Goal: Information Seeking & Learning: Learn about a topic

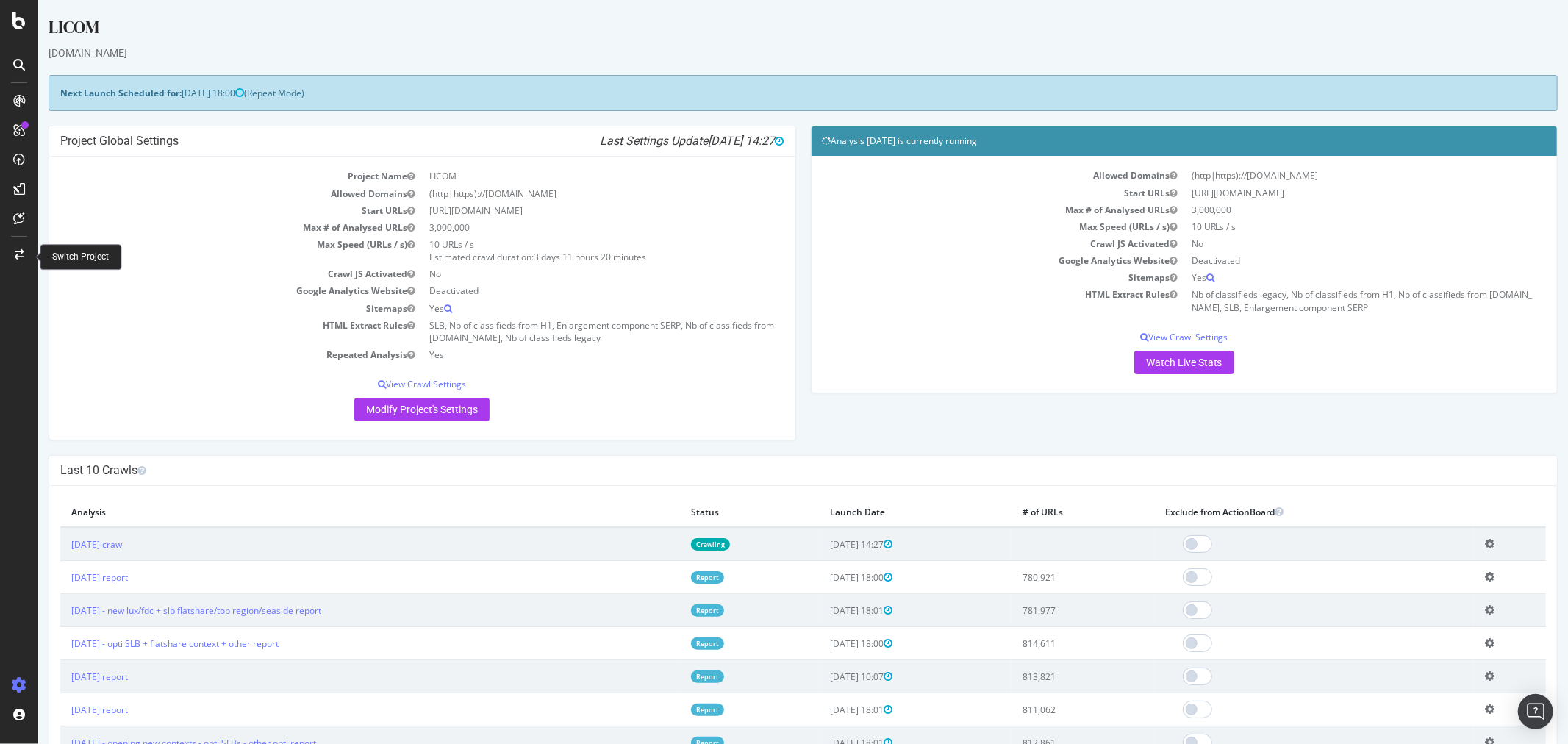
click at [15, 251] on icon at bounding box center [19, 255] width 9 height 11
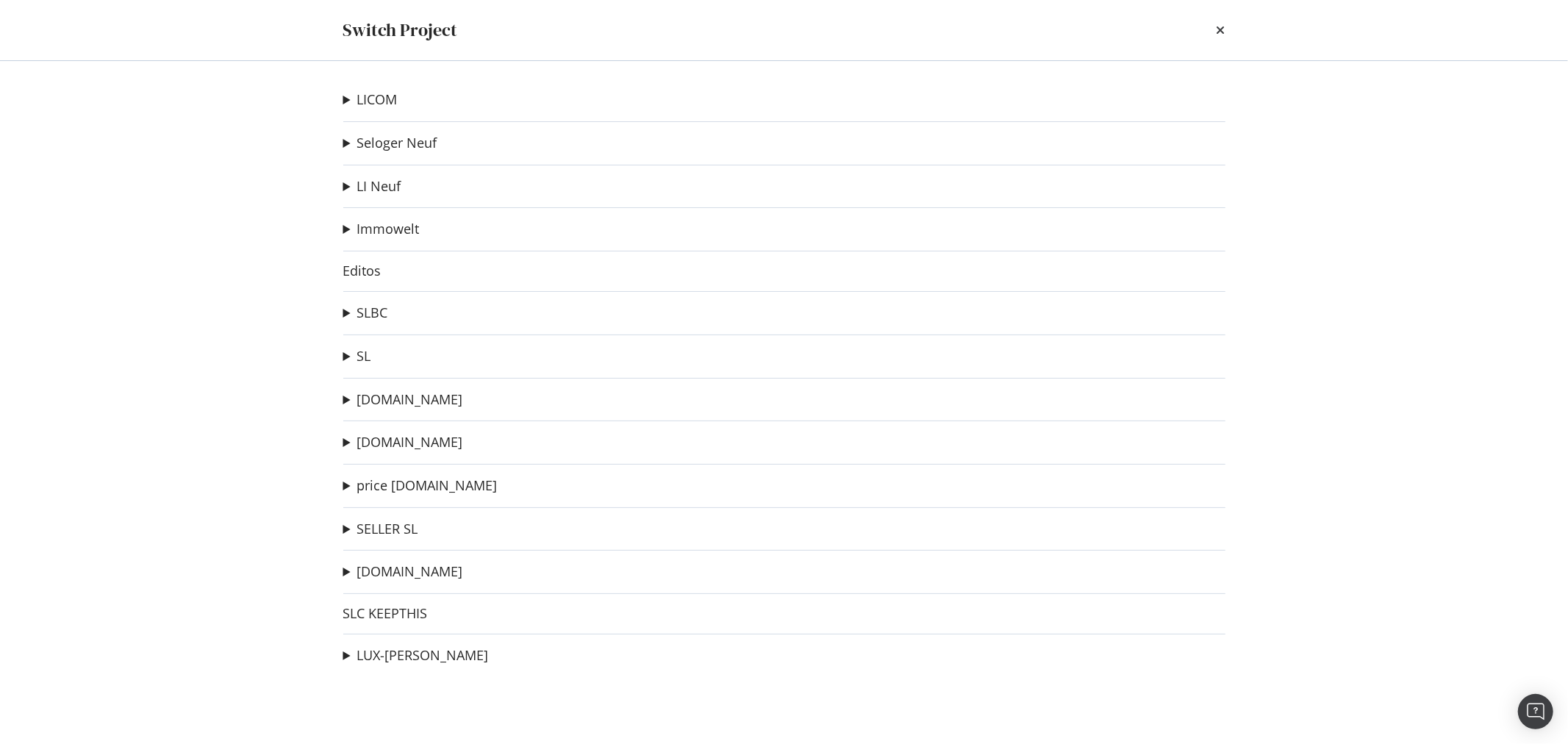
click at [339, 355] on div "LICOM Test [PERSON_NAME] Ad-Hoc Project URL resolver scrapping Ad-Hoc Project L…" at bounding box center [784, 402] width 941 height 683
click at [348, 357] on summary "SL" at bounding box center [357, 356] width 28 height 19
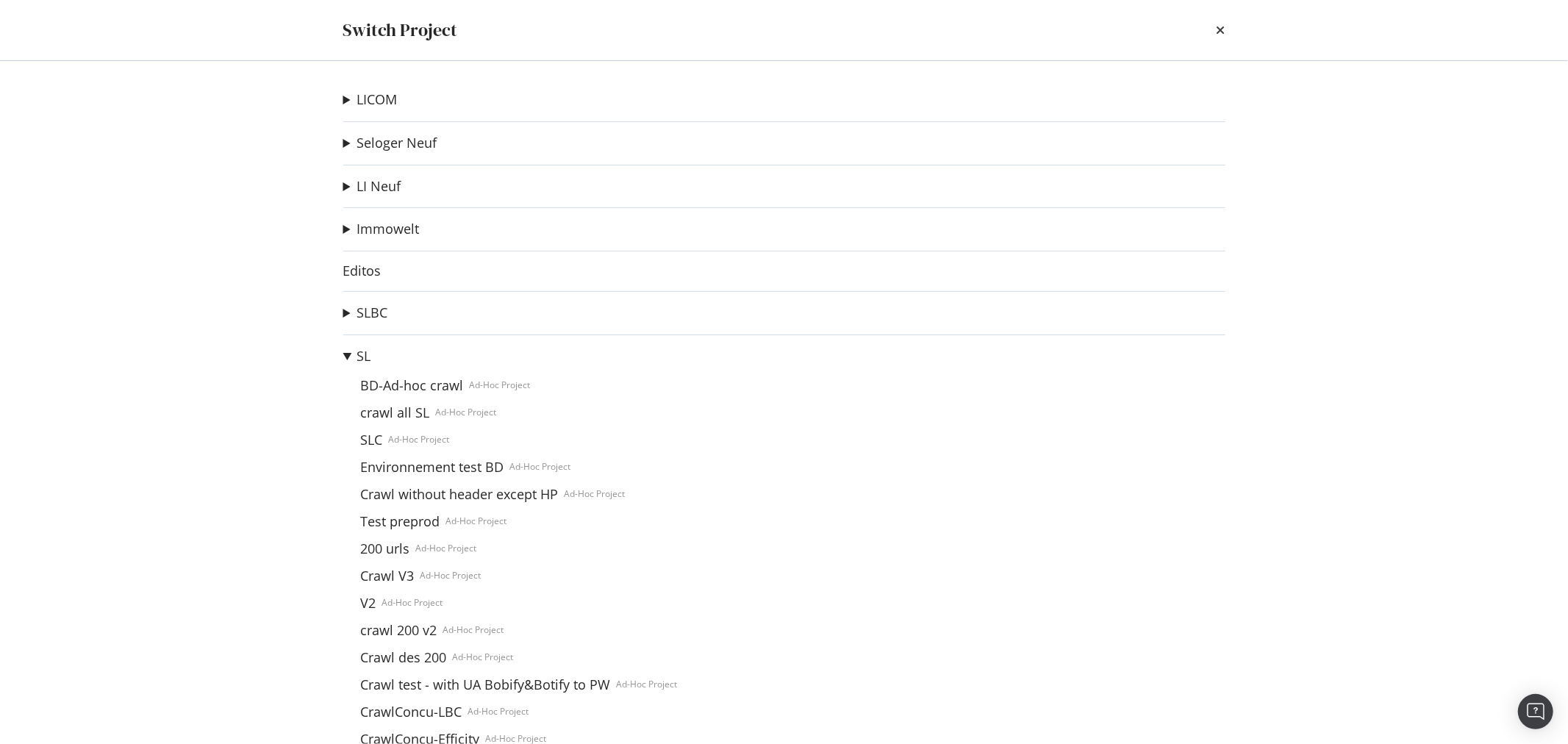
click at [348, 357] on summary "SL" at bounding box center [510, 356] width 335 height 19
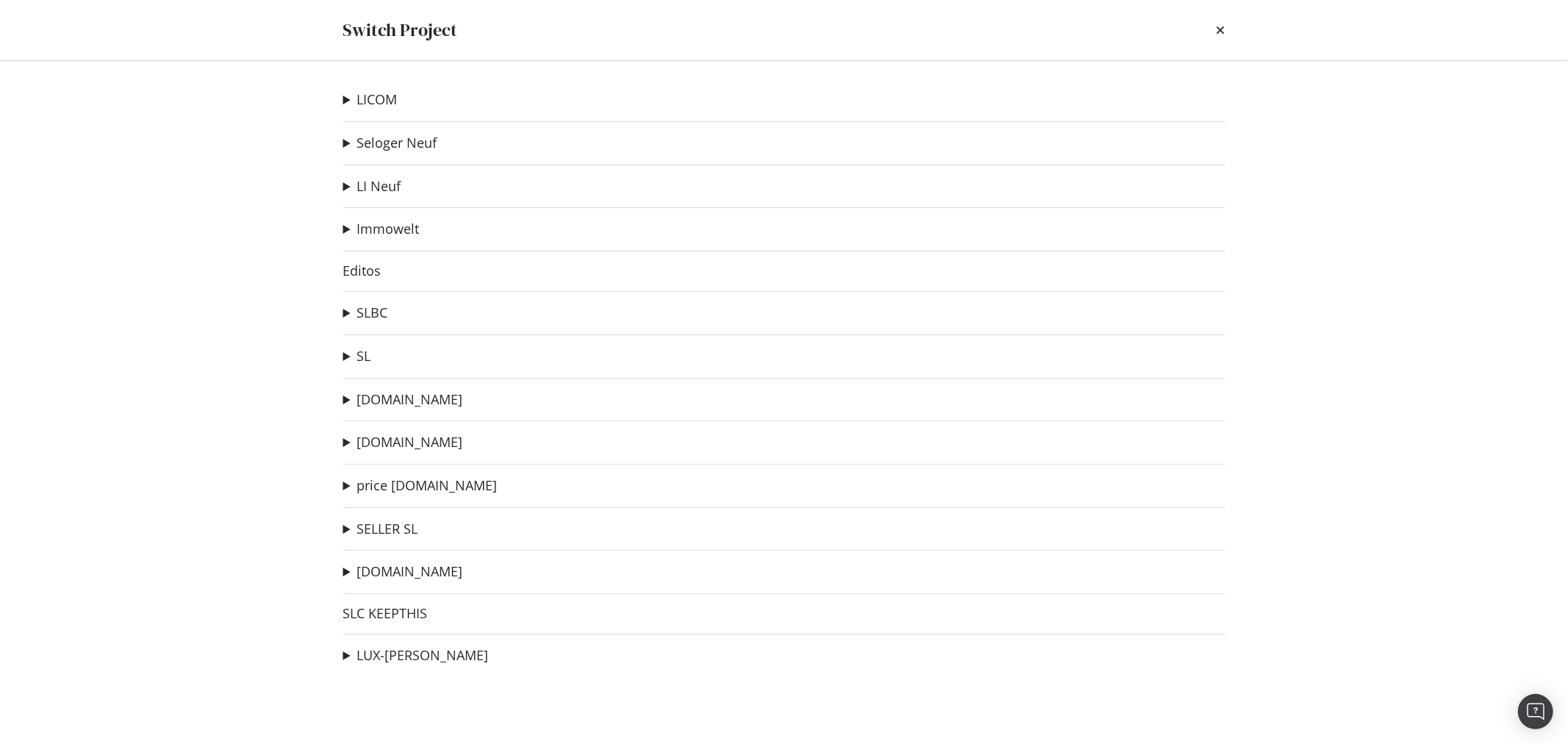
click at [348, 357] on summary "SL" at bounding box center [357, 356] width 28 height 19
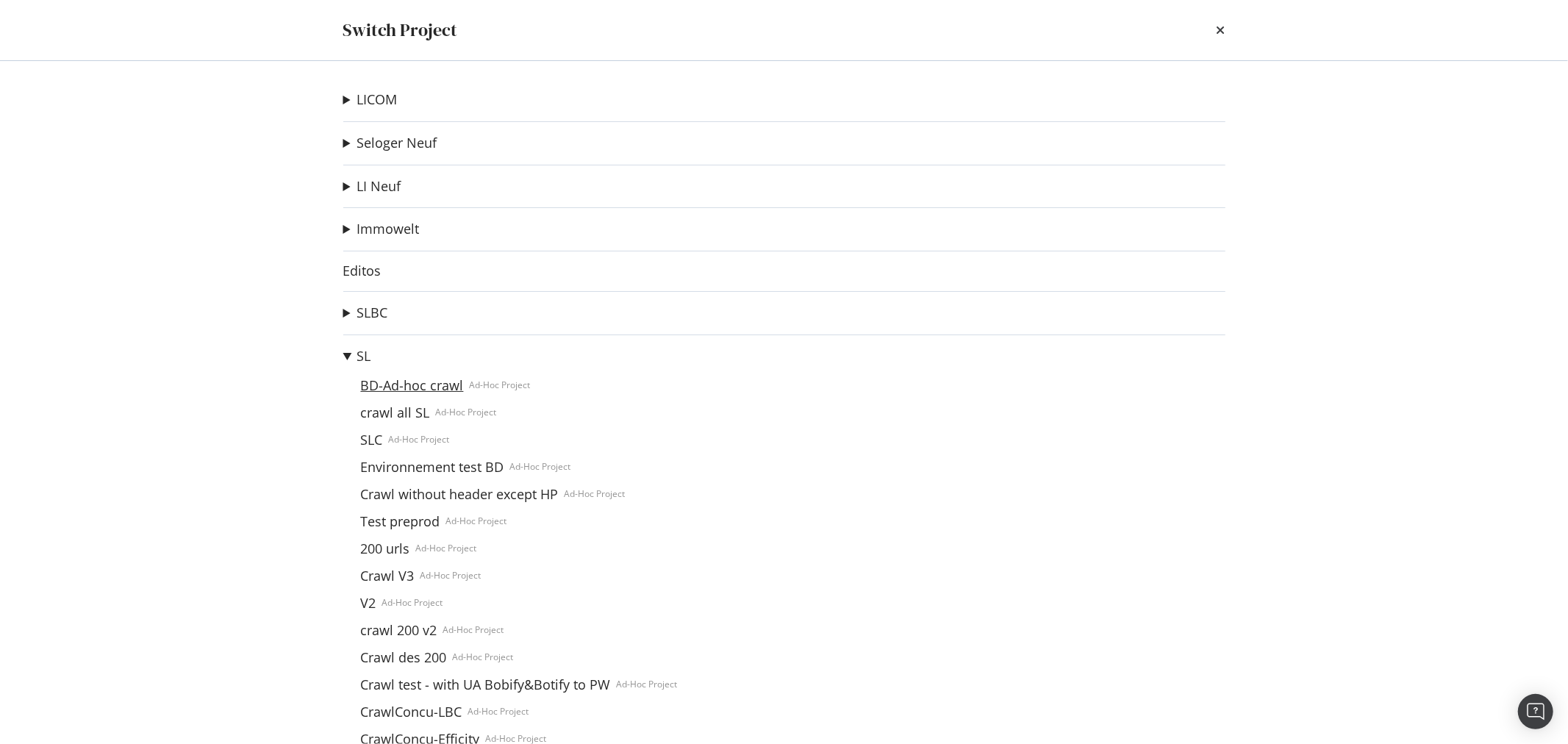
click at [385, 390] on link "BD-Ad-hoc crawl" at bounding box center [412, 386] width 115 height 15
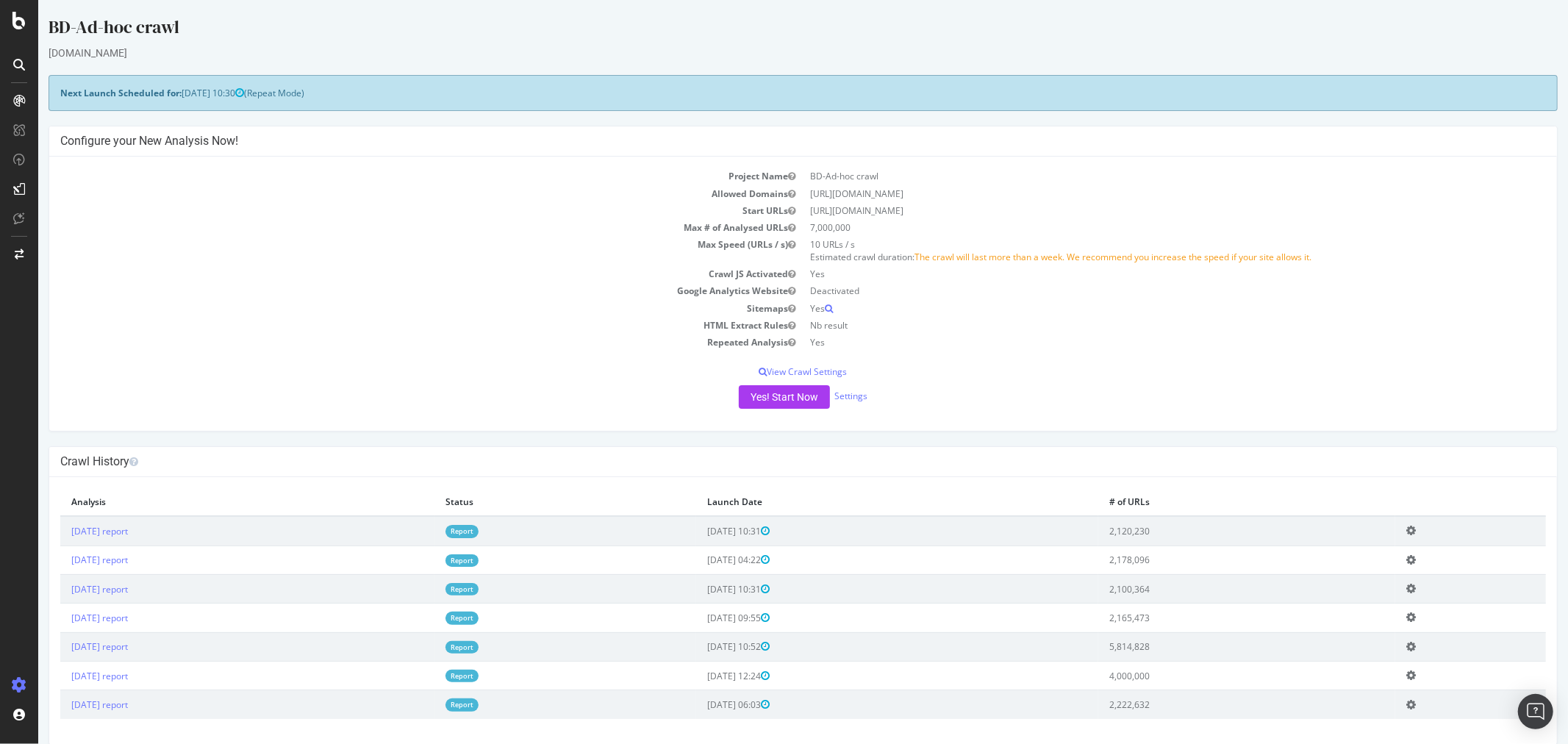
click at [478, 531] on link "Report" at bounding box center [461, 531] width 33 height 12
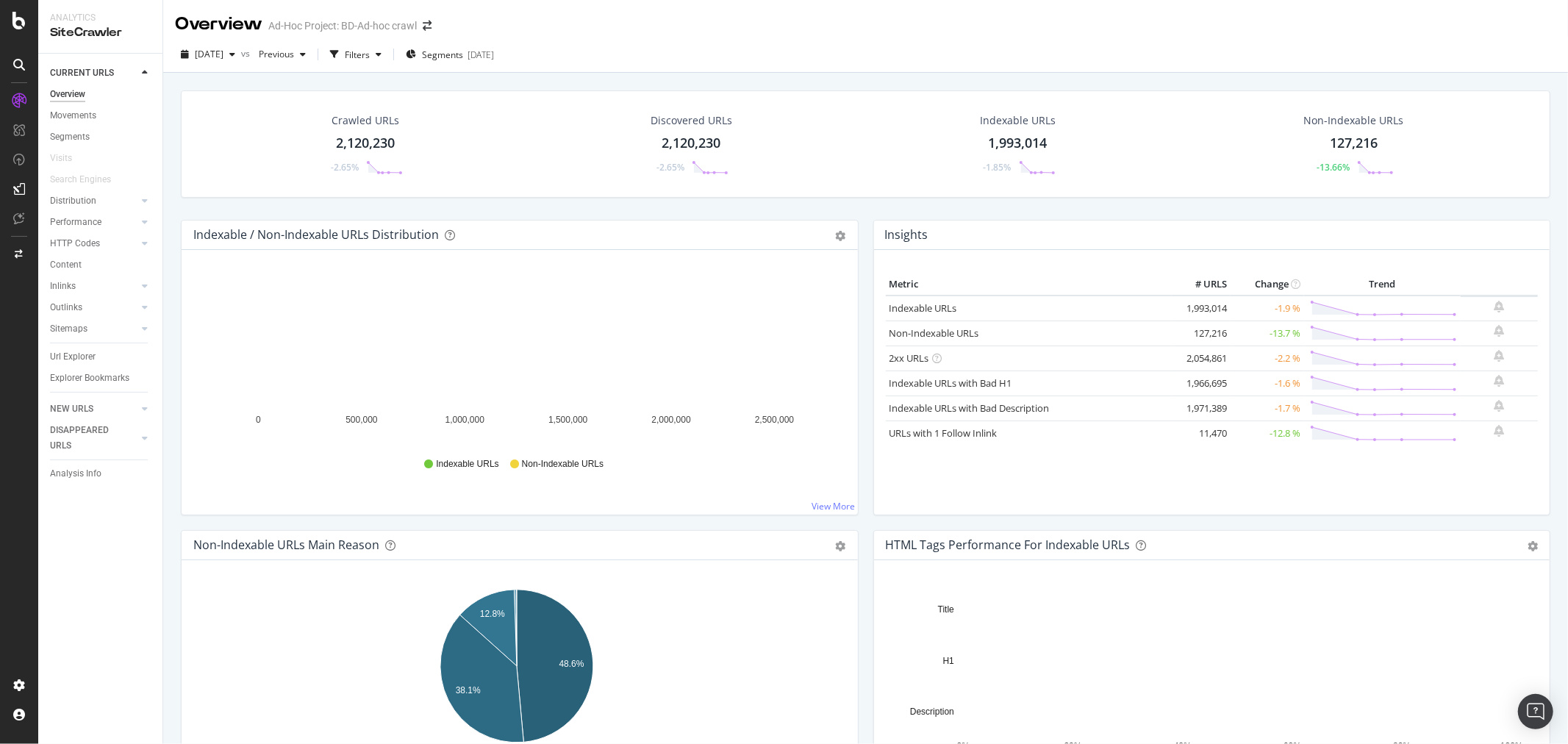
scroll to position [408, 0]
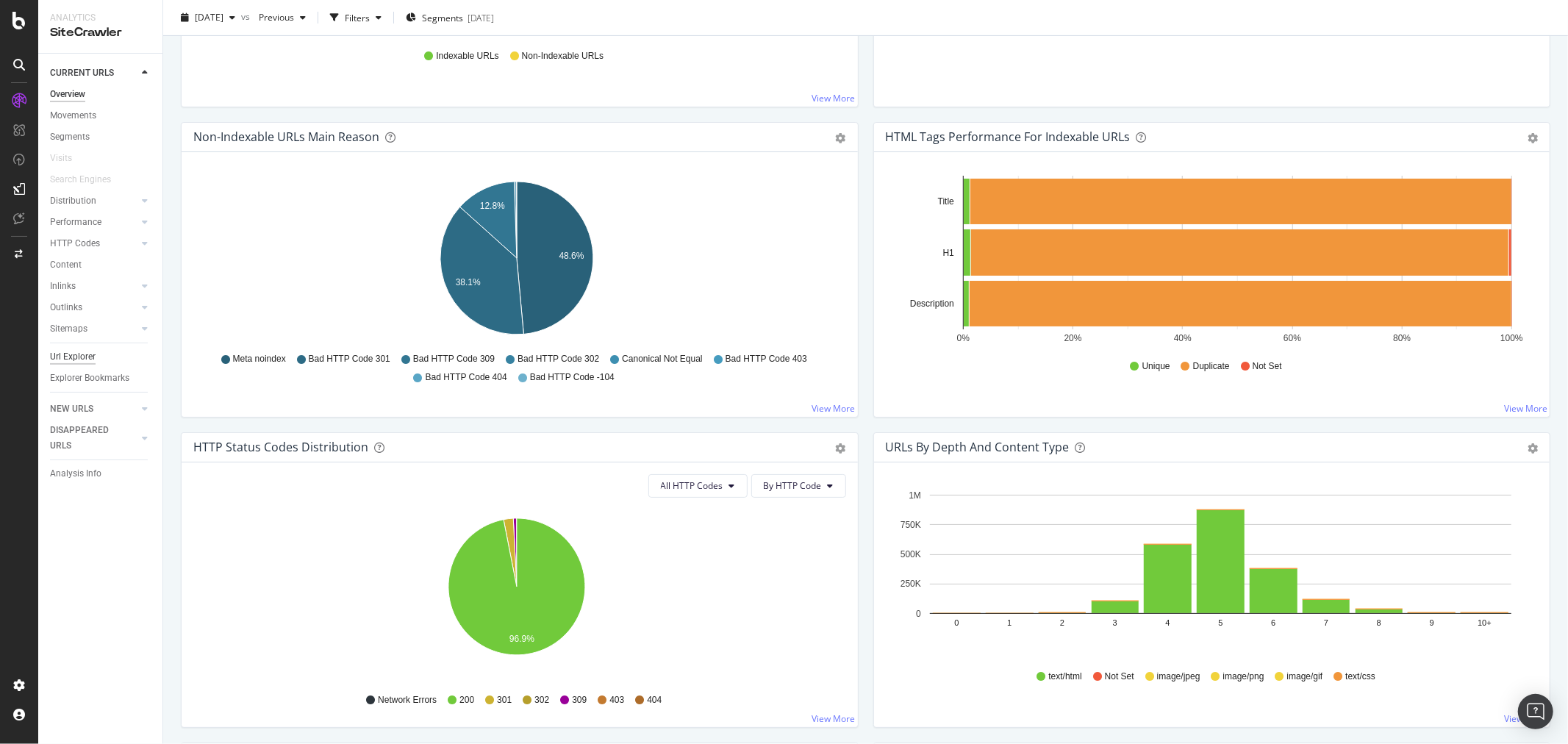
click at [78, 350] on div "Url Explorer" at bounding box center [73, 357] width 46 height 15
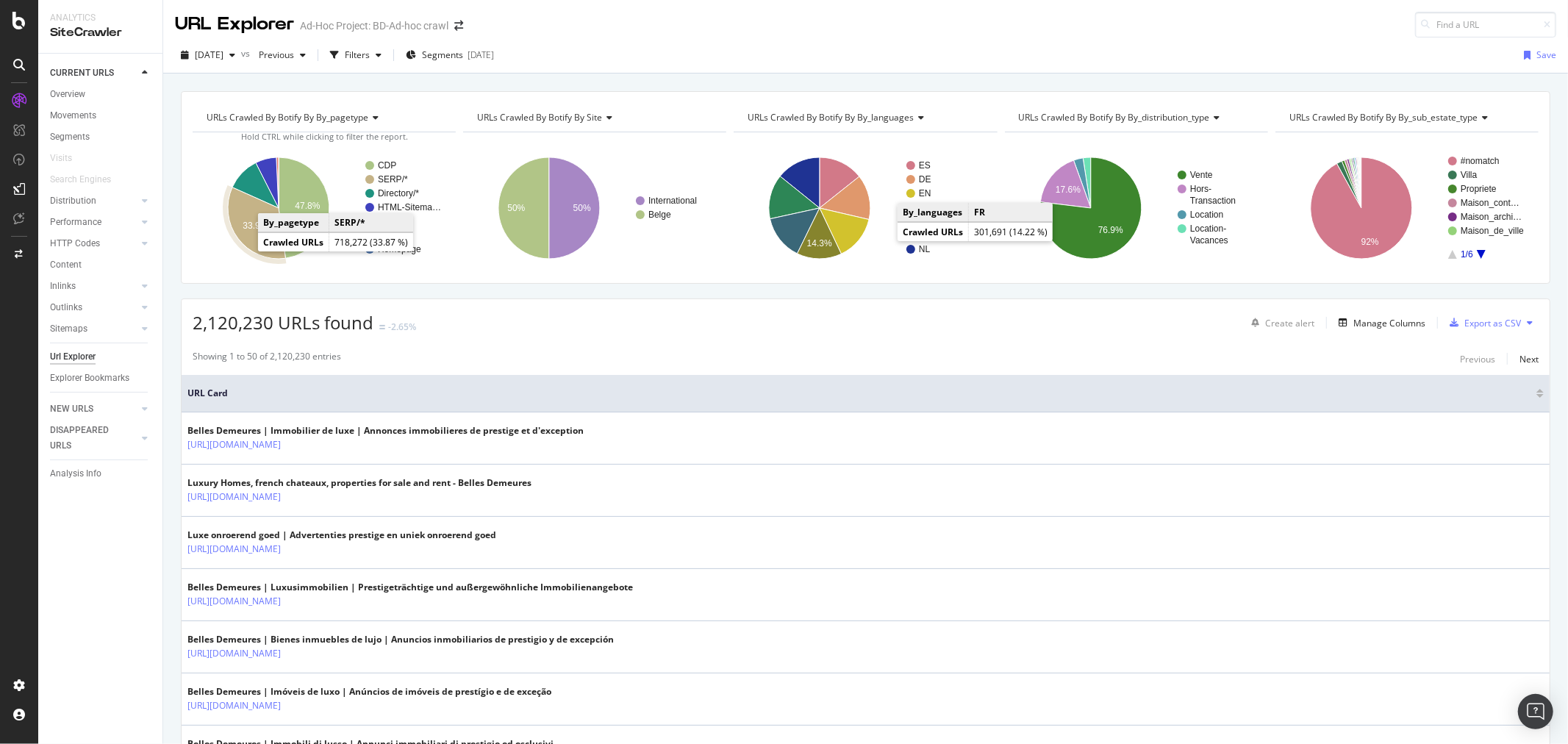
click at [252, 224] on text "33.9%" at bounding box center [255, 226] width 25 height 11
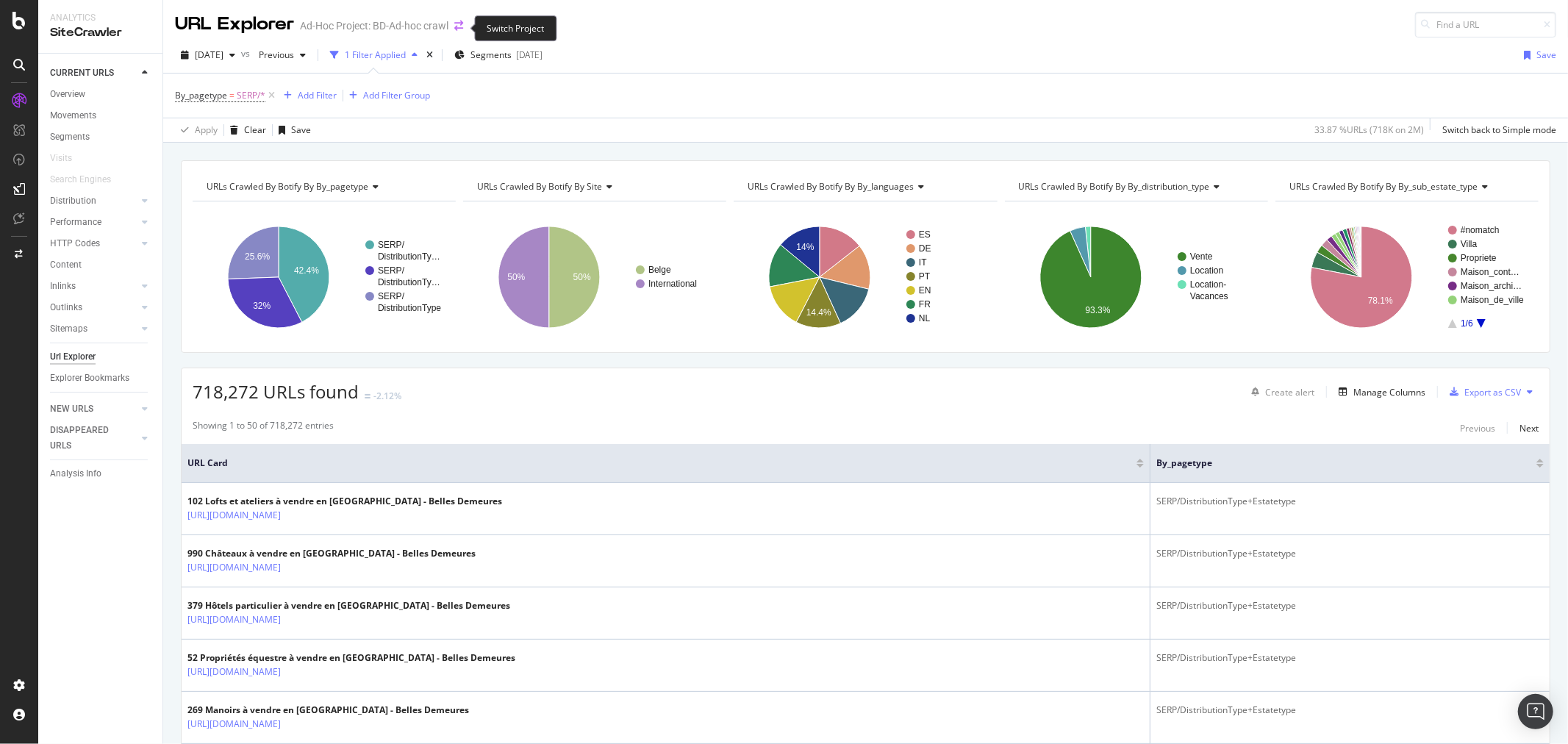
click at [457, 24] on icon "arrow-right-arrow-left" at bounding box center [459, 26] width 9 height 11
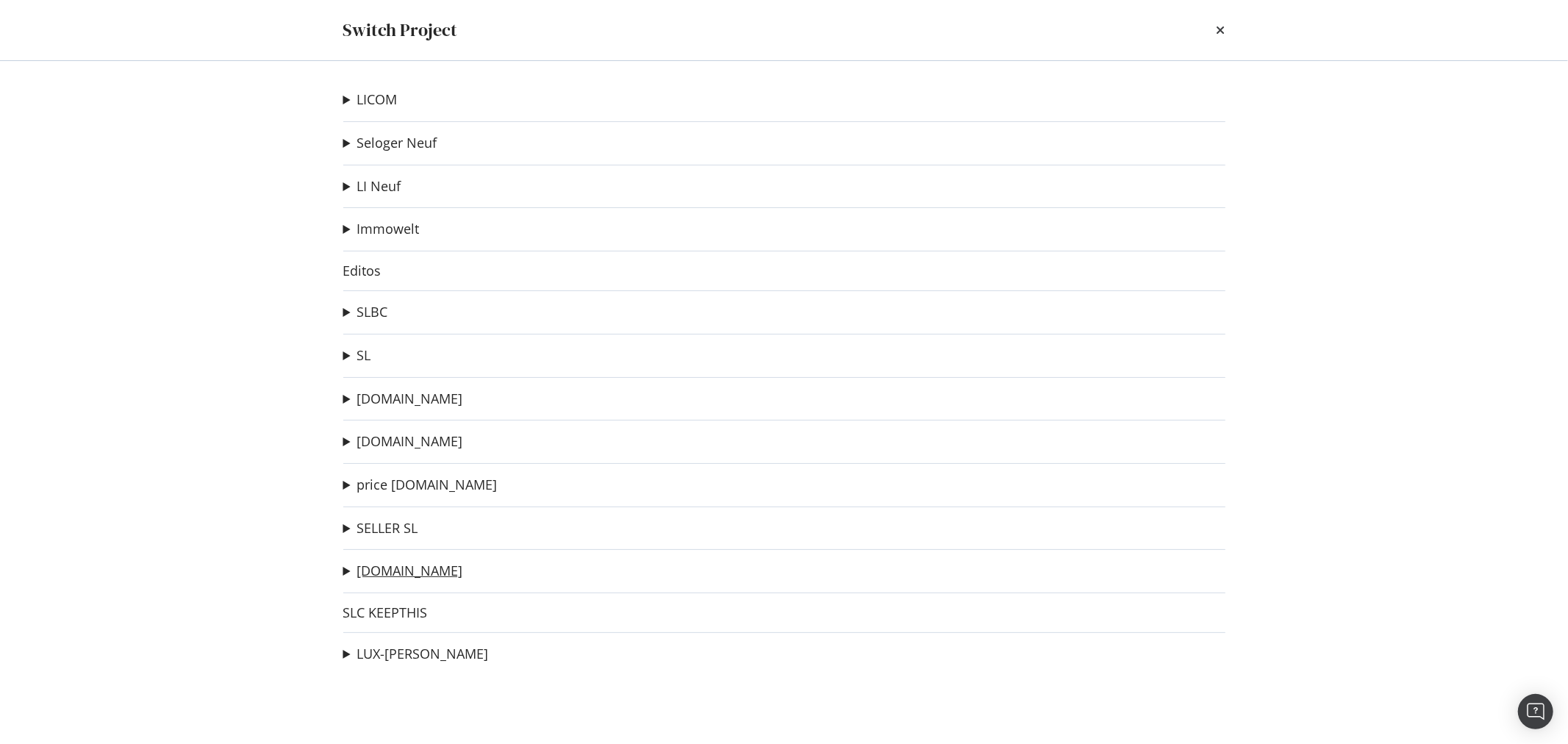
click at [371, 568] on link "[DOMAIN_NAME]" at bounding box center [410, 571] width 106 height 15
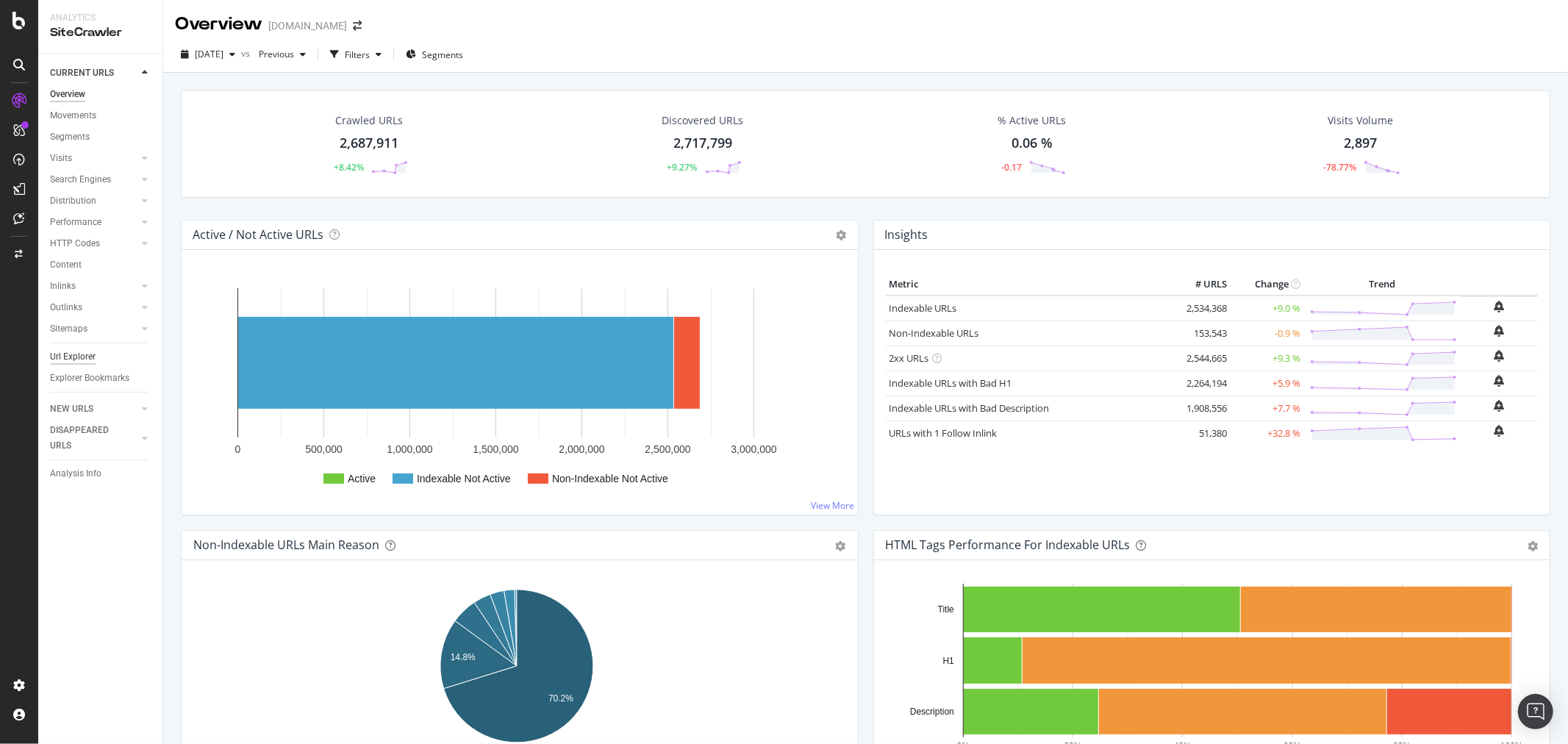
click at [78, 353] on div "Url Explorer" at bounding box center [73, 357] width 46 height 15
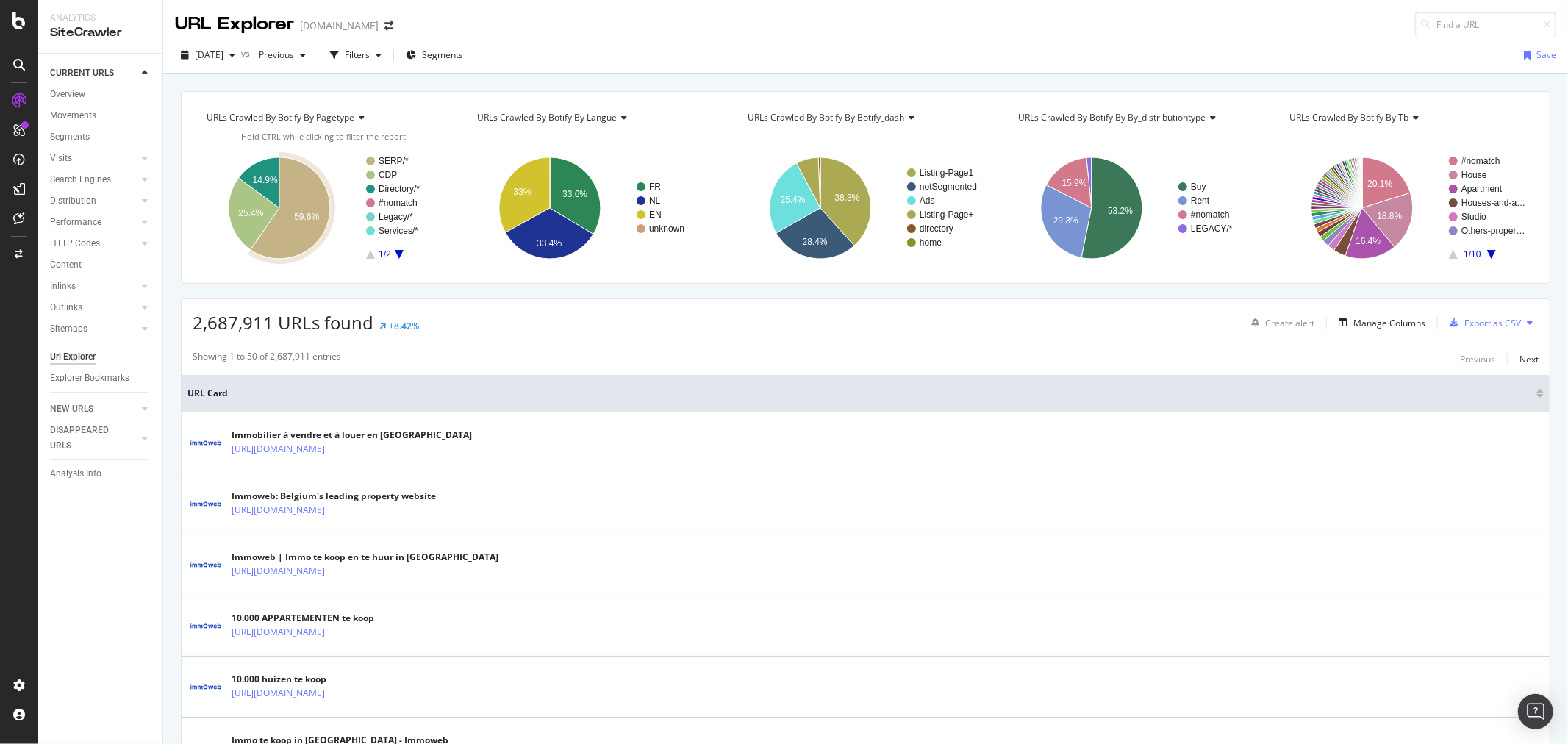
click at [307, 227] on icon "A chart." at bounding box center [291, 208] width 79 height 101
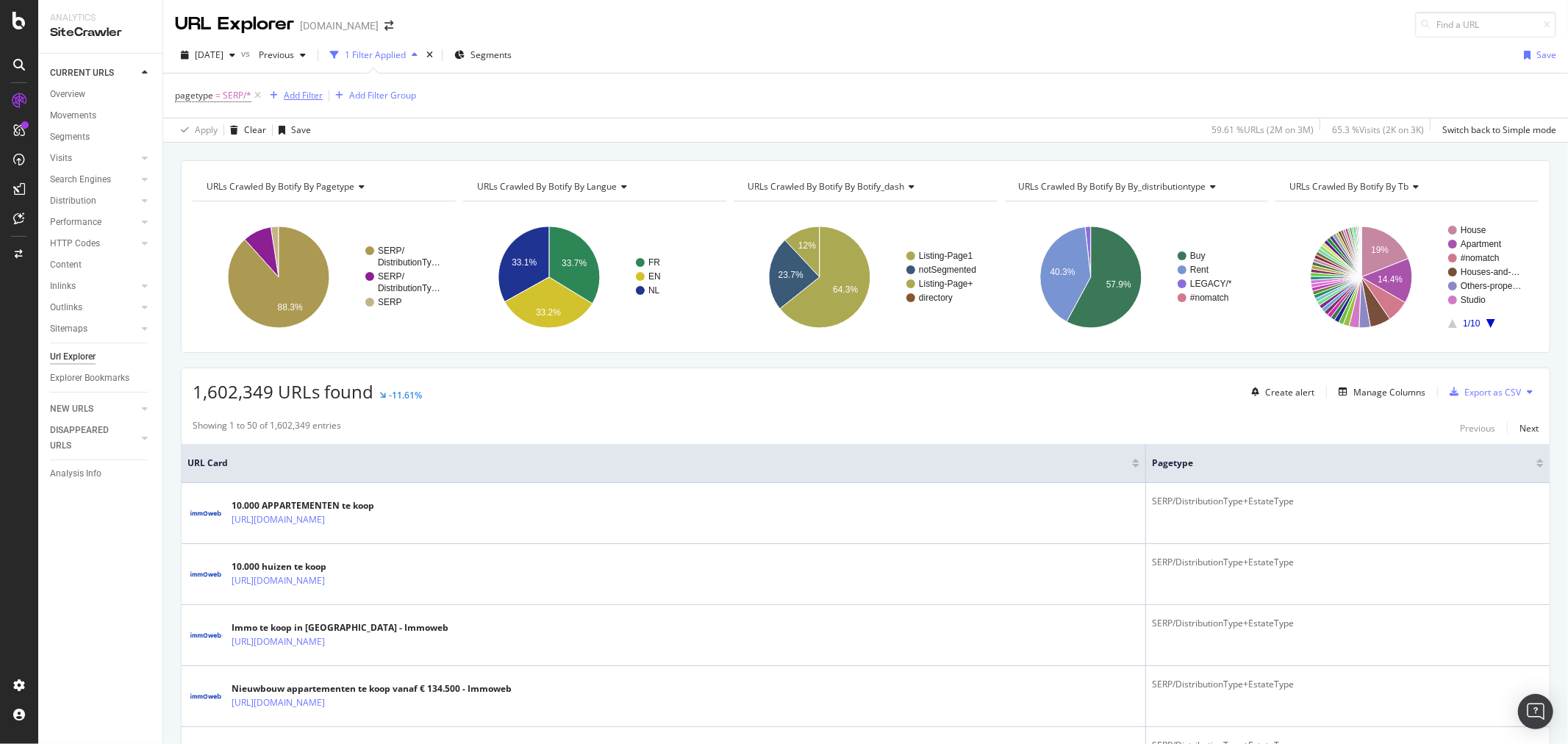
click at [302, 99] on div "Add Filter" at bounding box center [303, 95] width 39 height 12
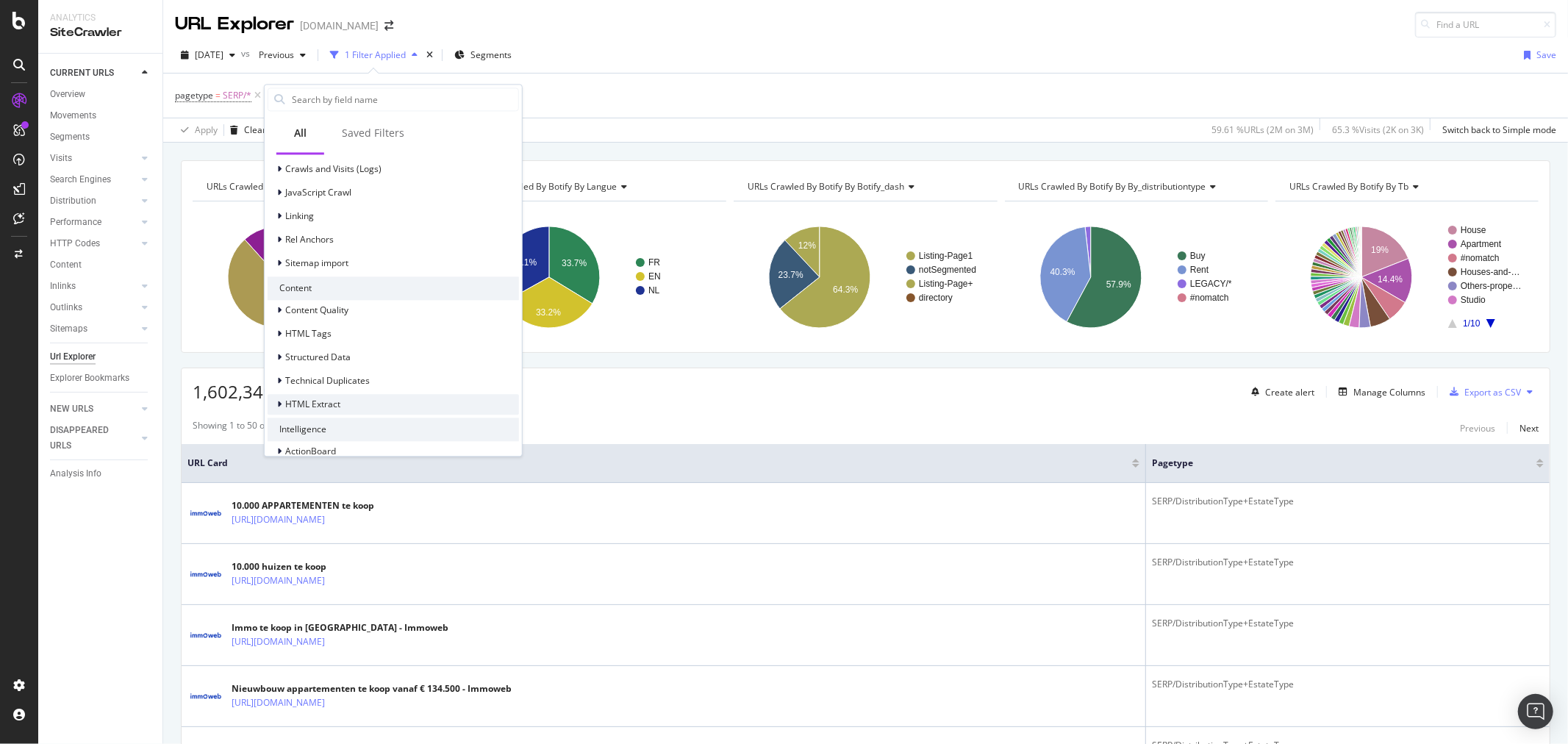
scroll to position [475, 0]
click at [348, 384] on div "HTML Extract" at bounding box center [393, 389] width 252 height 21
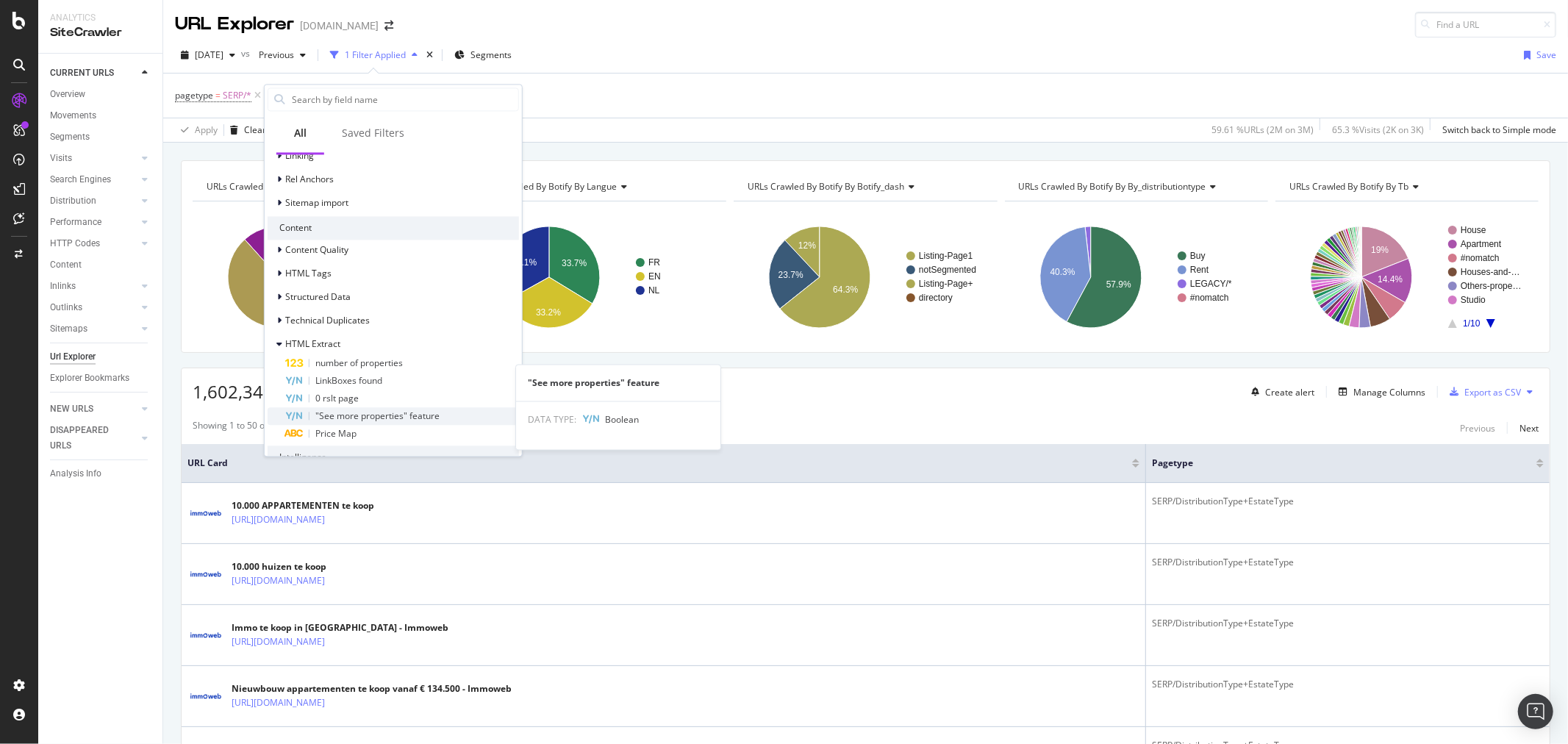
scroll to position [563, 0]
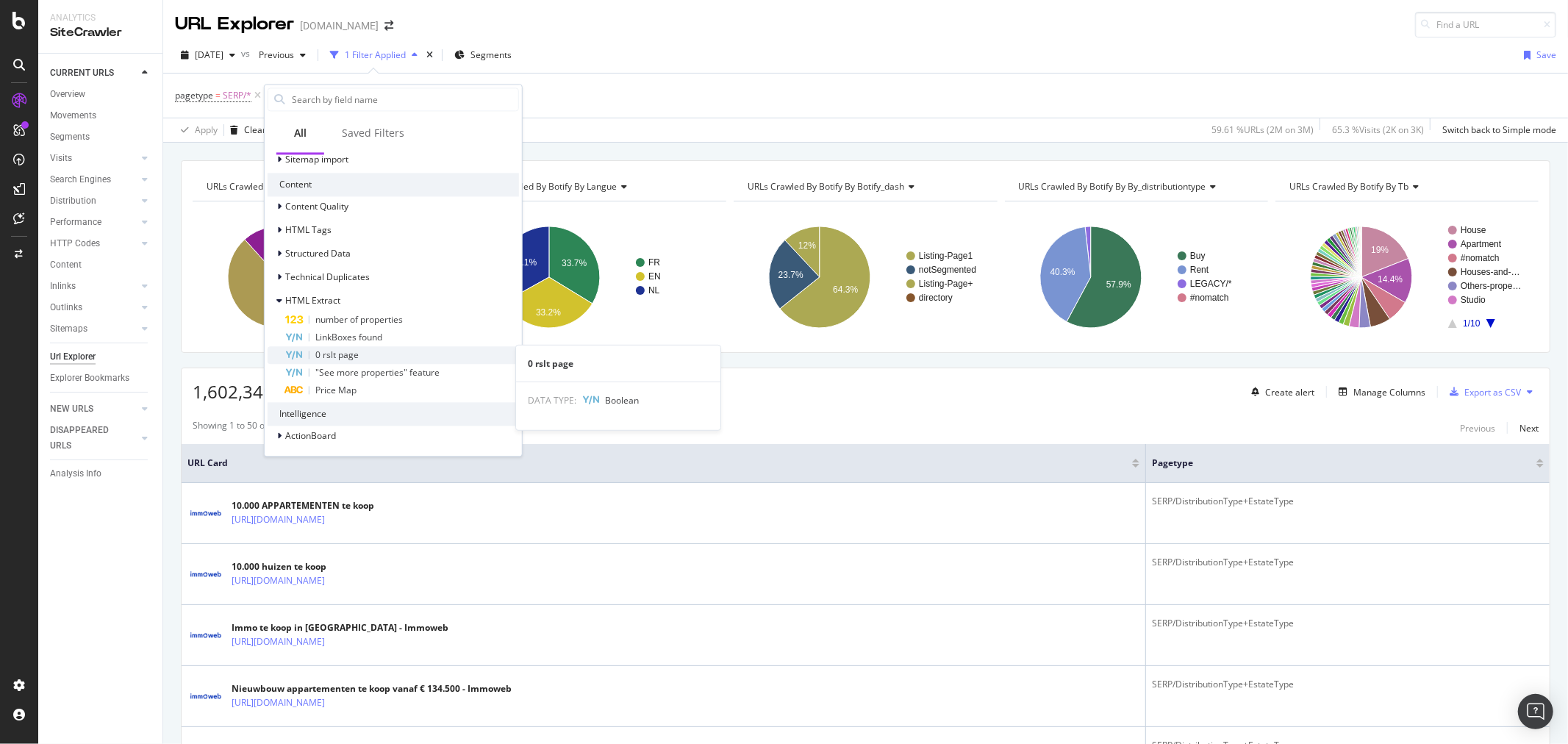
click at [378, 354] on div "0 rslt page" at bounding box center [402, 355] width 234 height 17
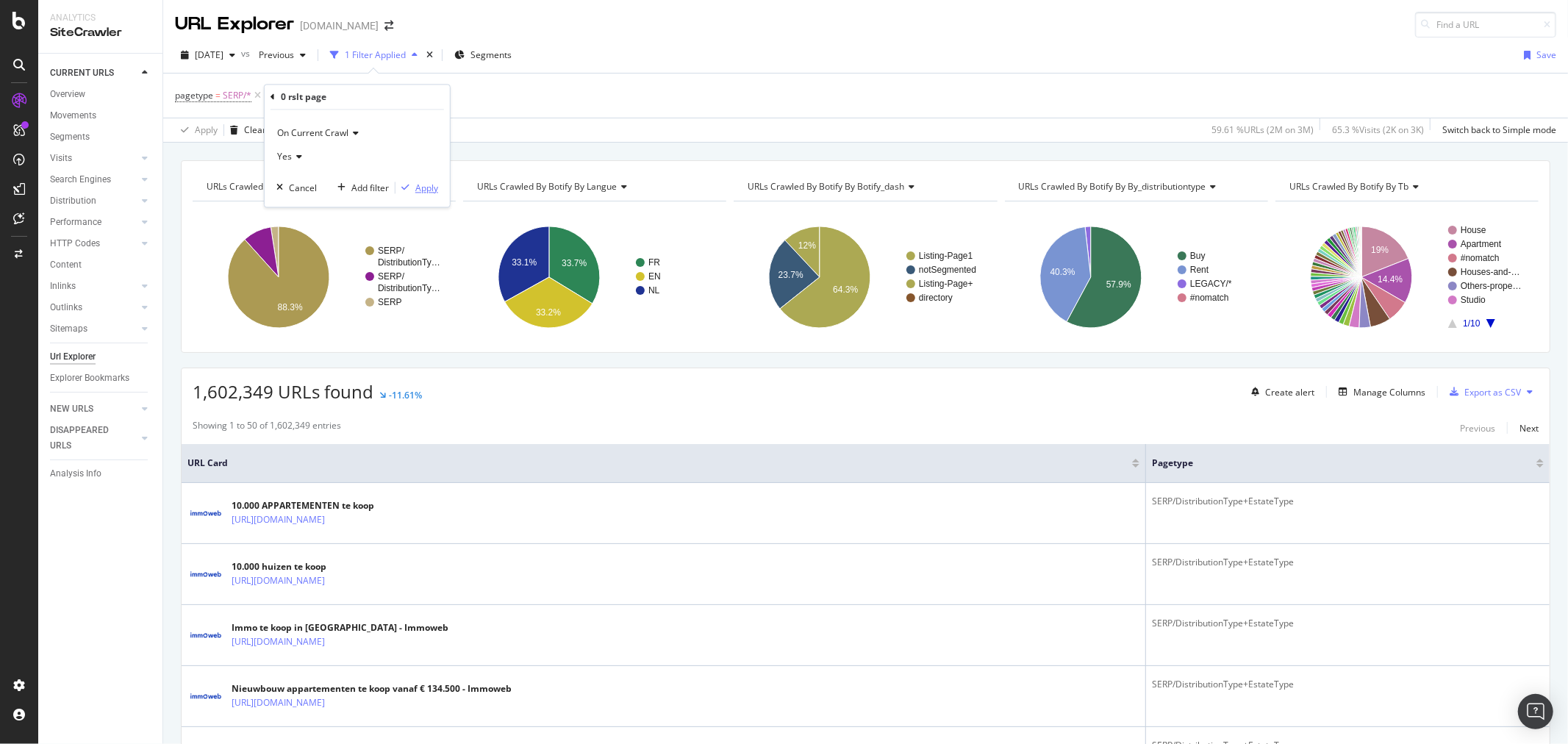
click at [420, 187] on div "Apply" at bounding box center [427, 188] width 23 height 12
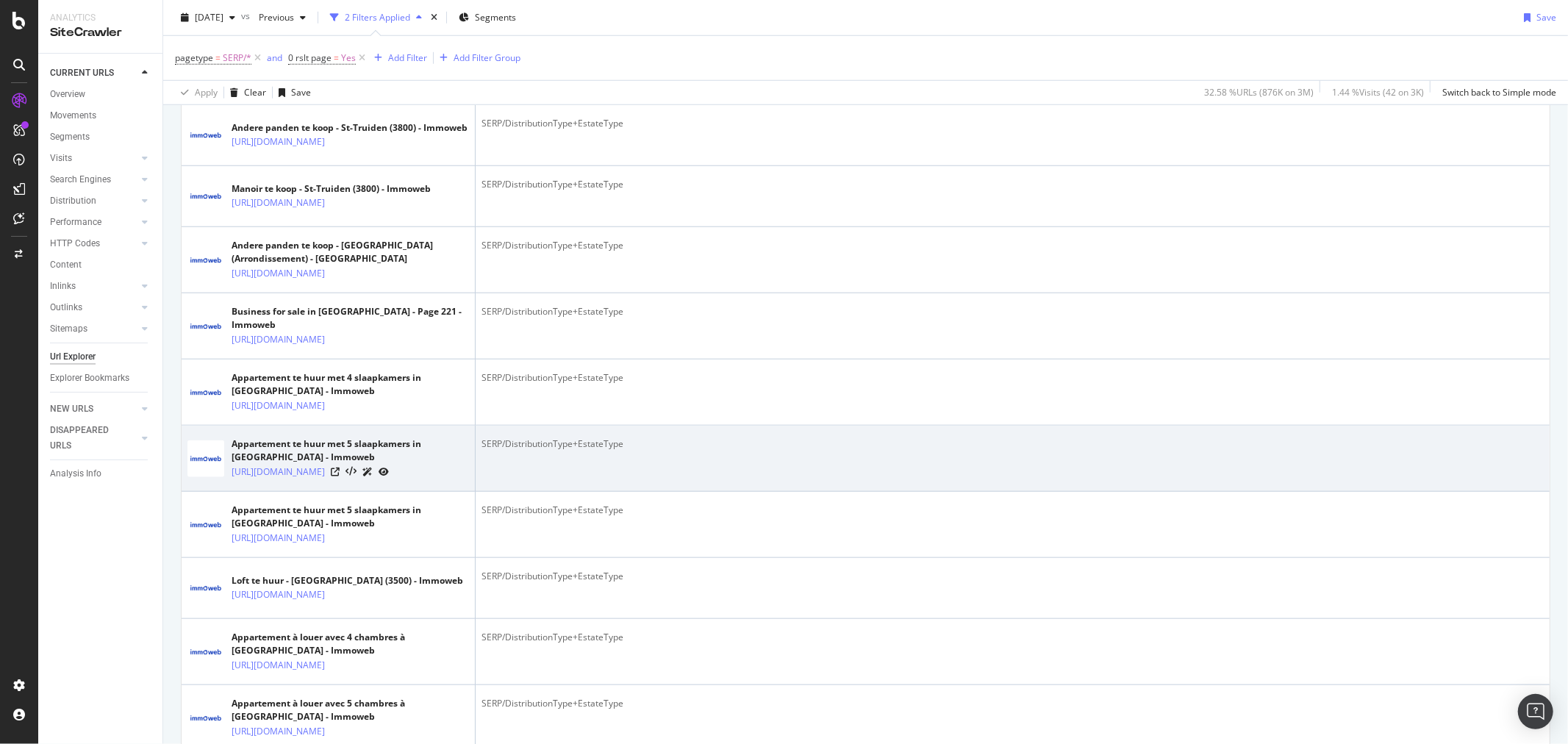
scroll to position [1306, 0]
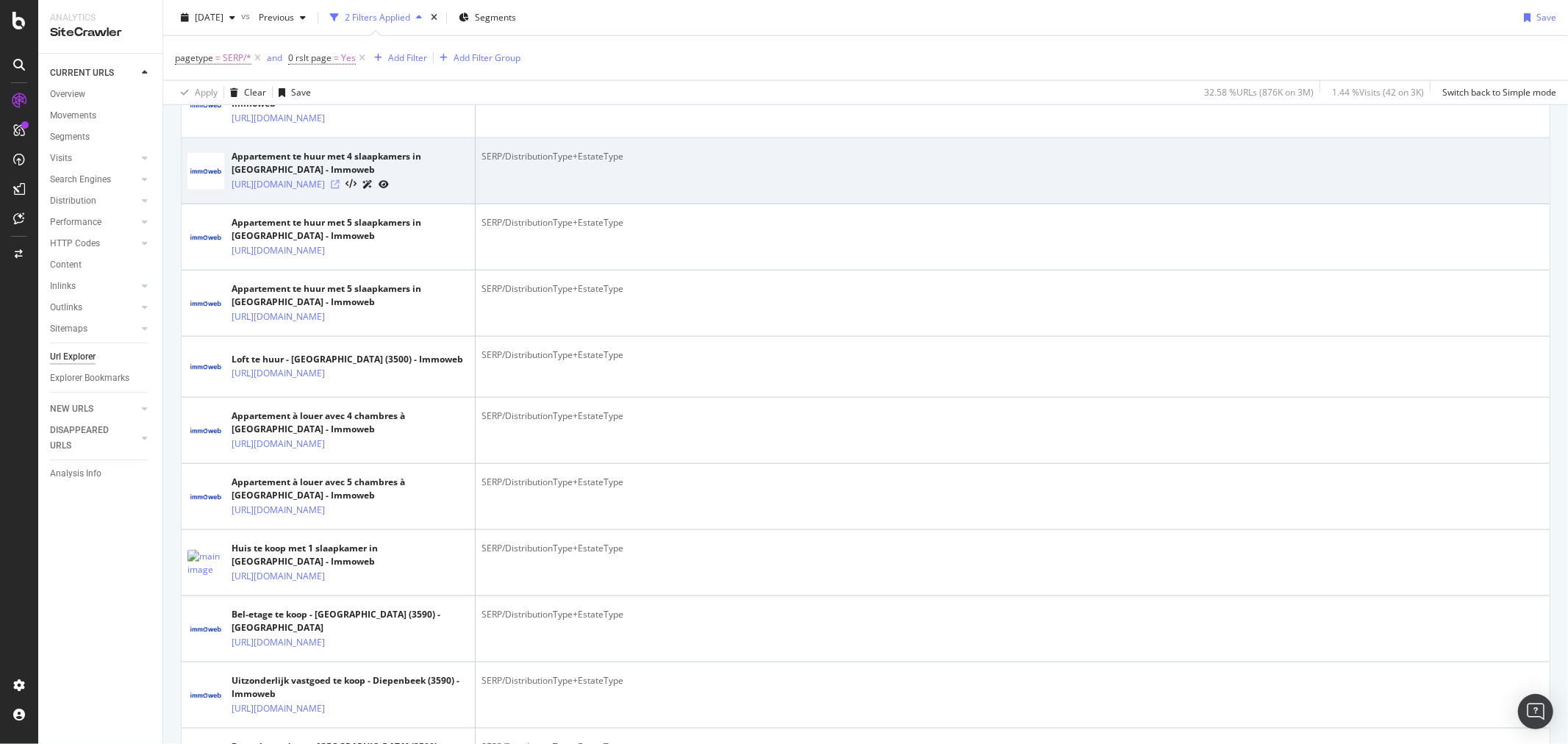
click at [339, 189] on icon at bounding box center [336, 185] width 9 height 9
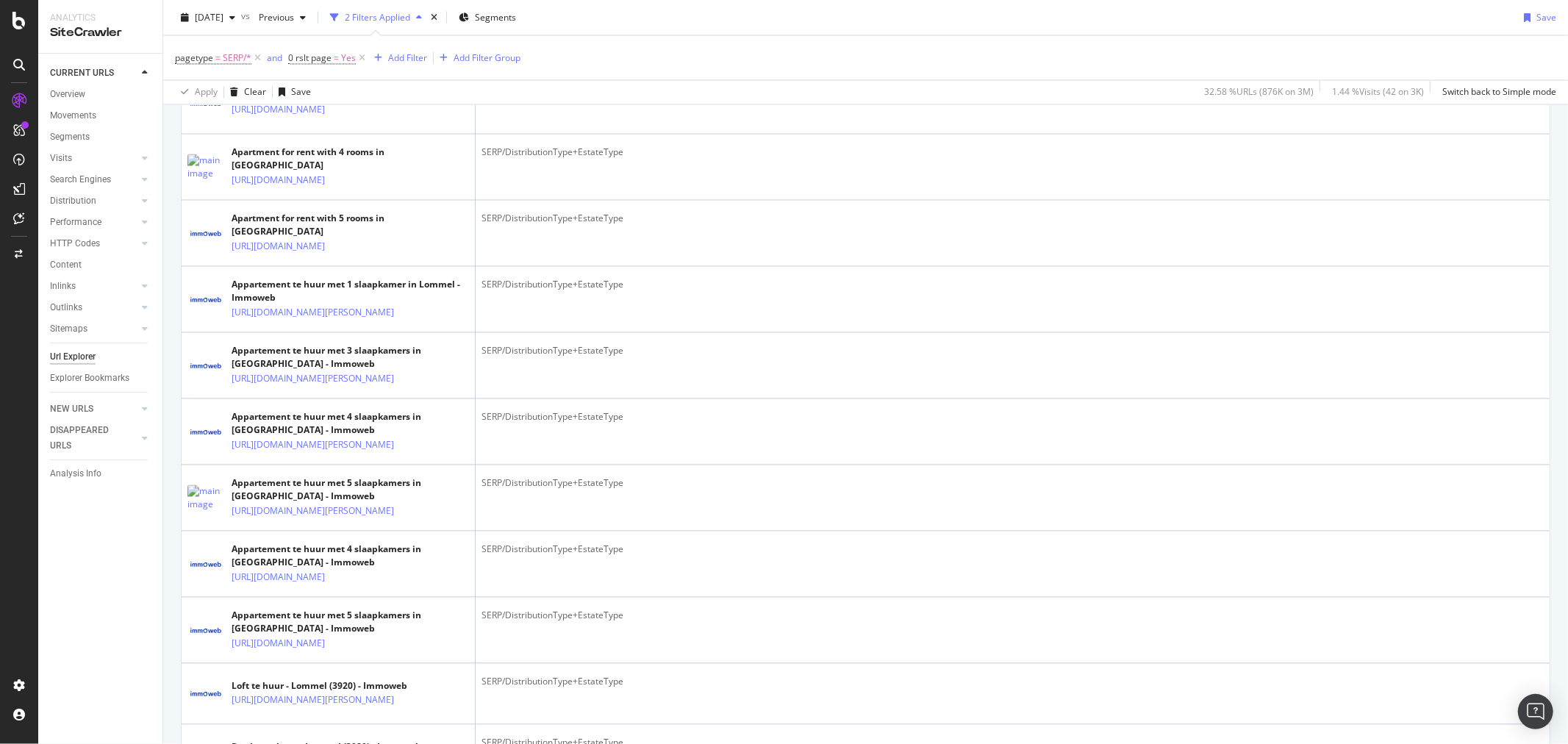
scroll to position [3022, 0]
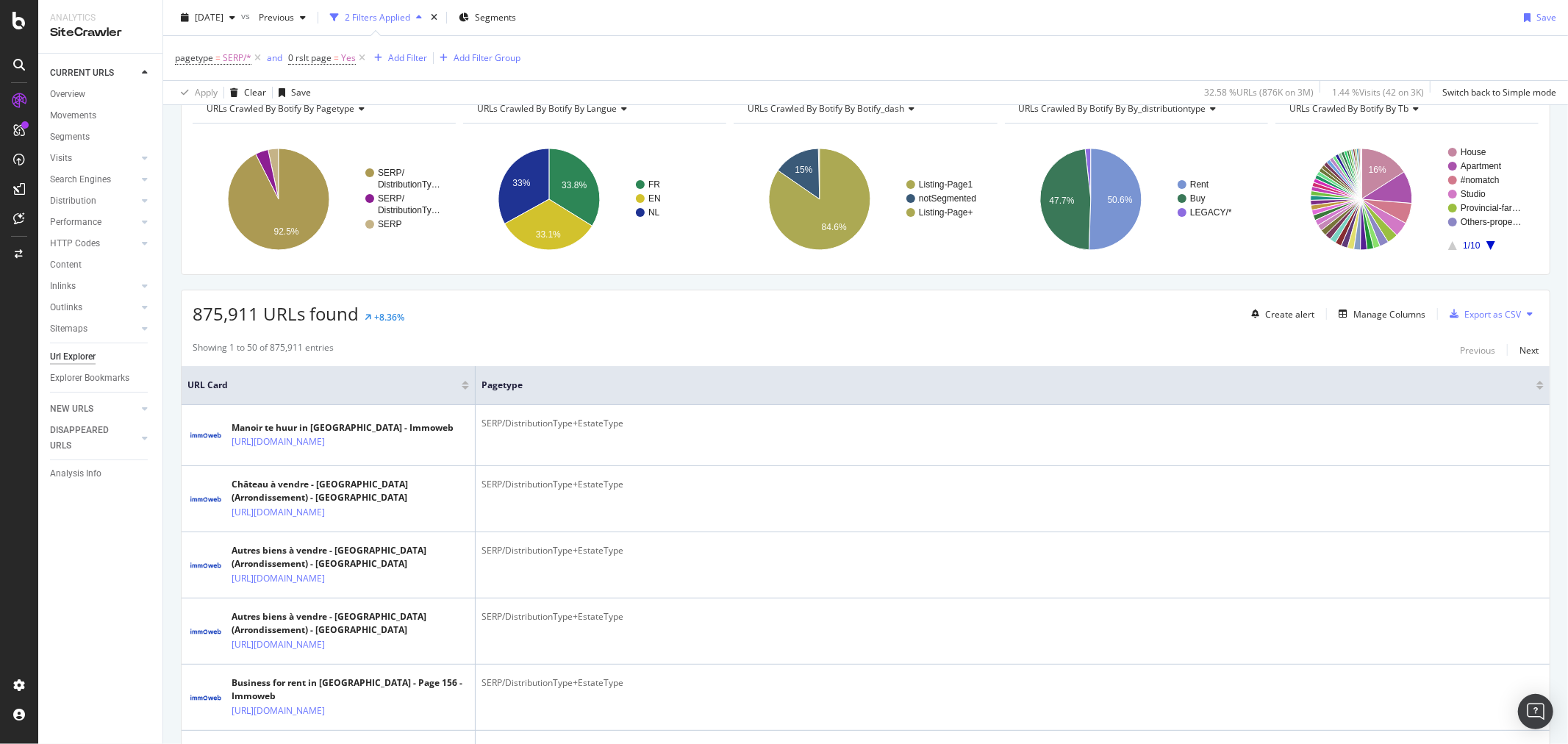
scroll to position [0, 0]
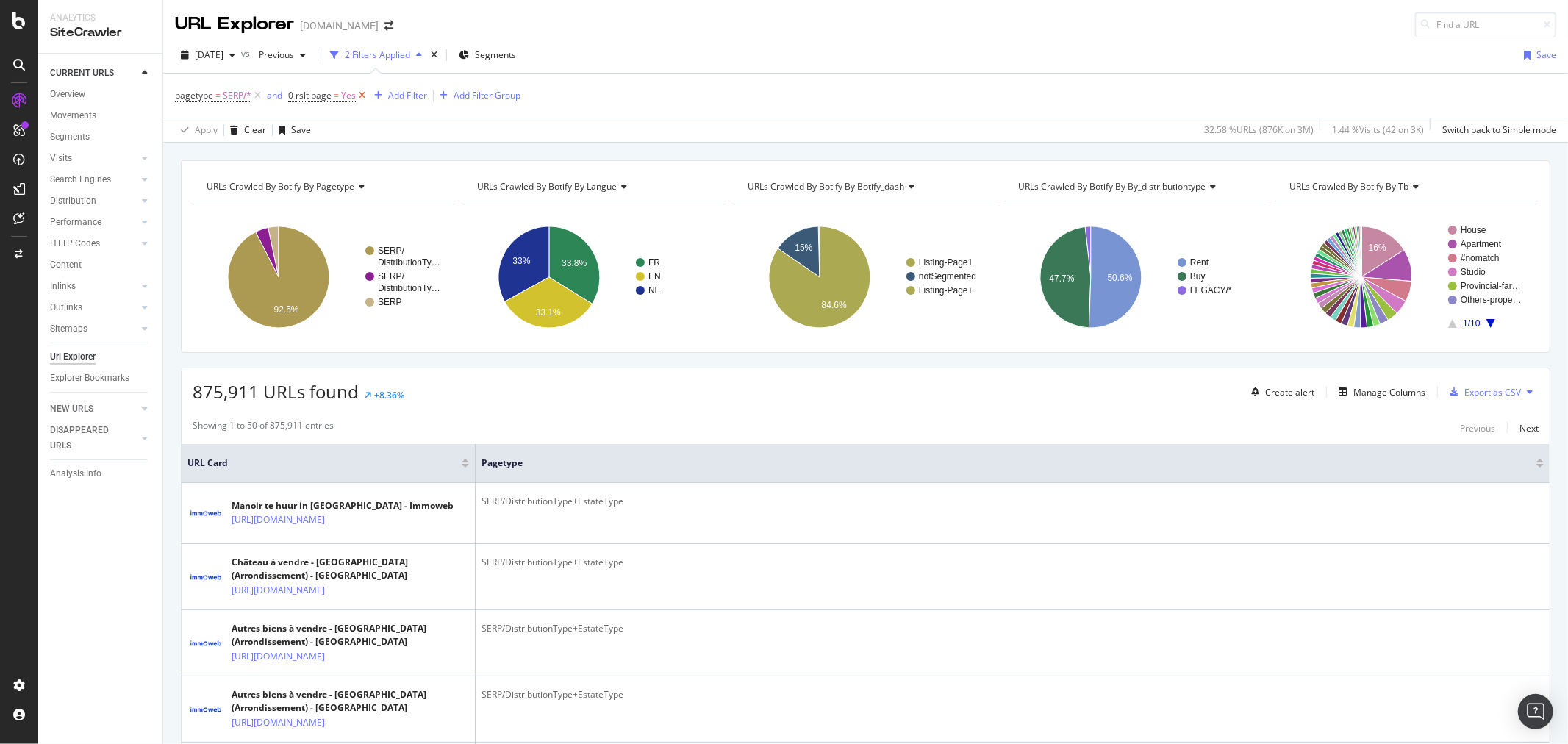
click at [359, 97] on icon at bounding box center [362, 95] width 12 height 14
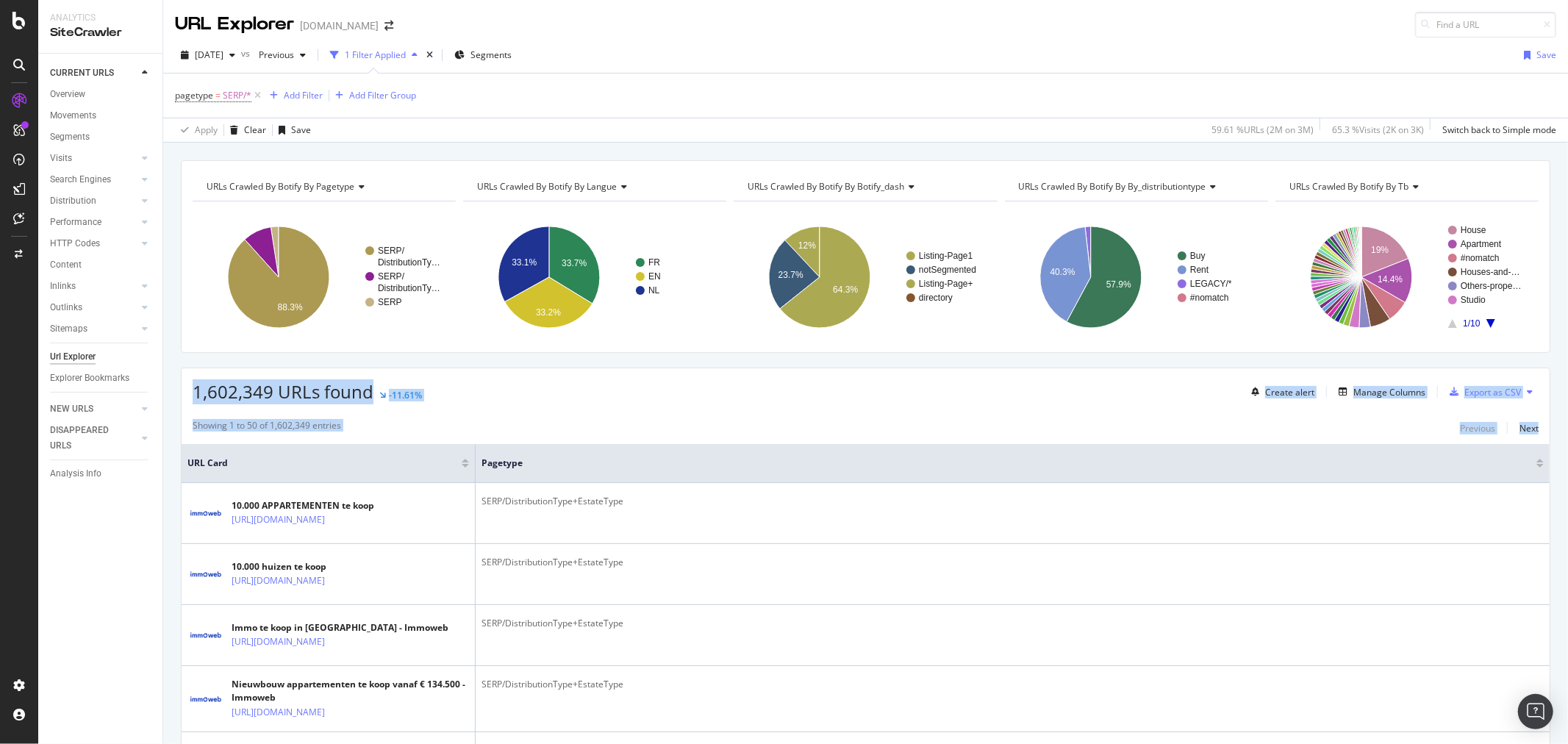
drag, startPoint x: 175, startPoint y: 384, endPoint x: 1548, endPoint y: 458, distance: 1375.0
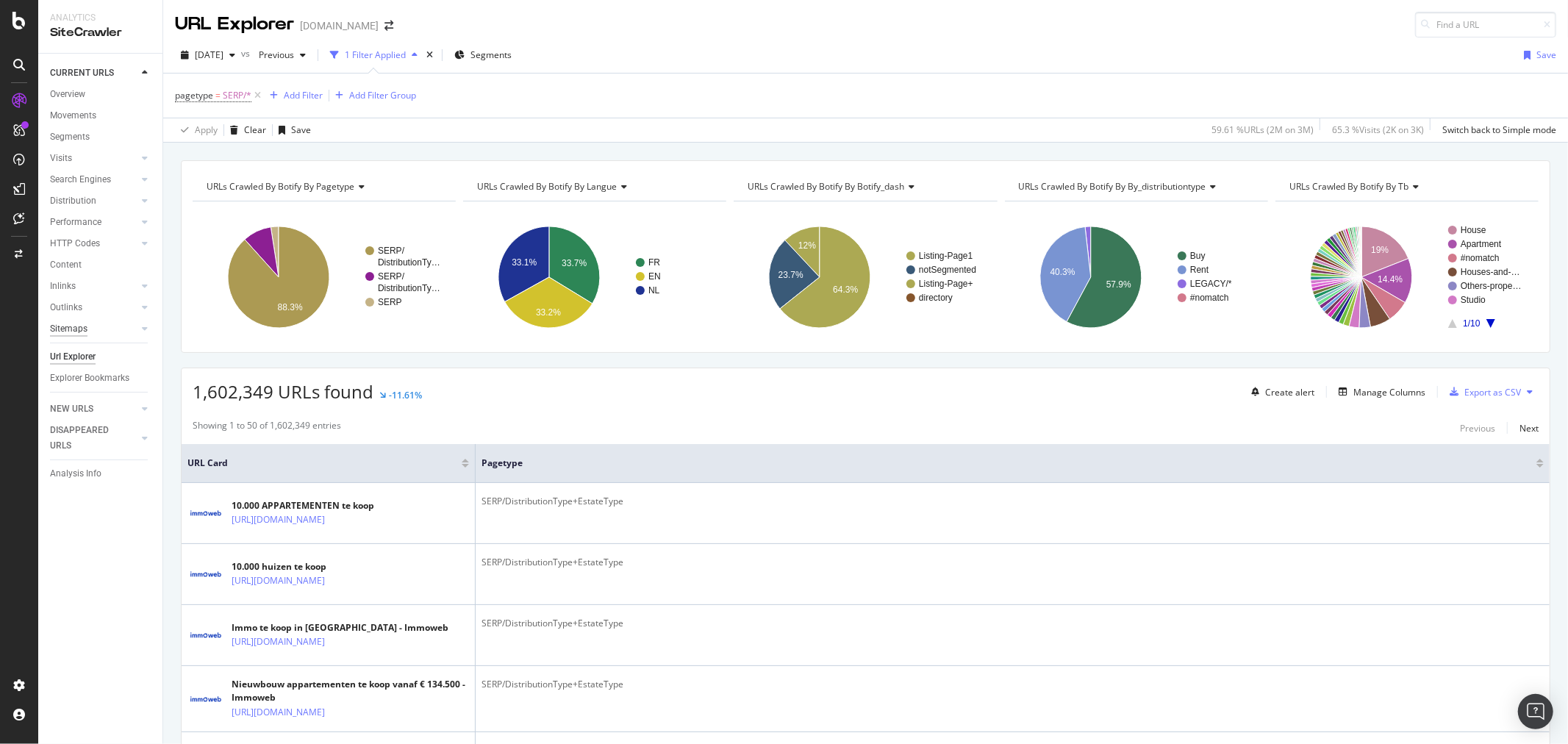
click at [68, 329] on div "Sitemaps" at bounding box center [68, 329] width 37 height 15
